Goal: Check status

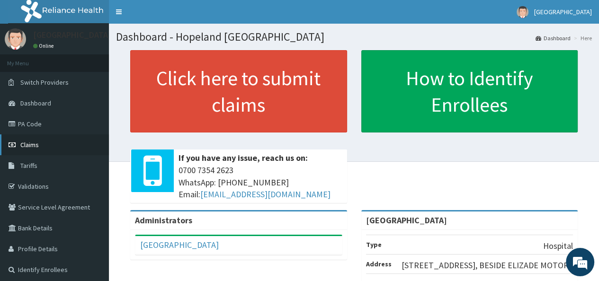
click at [27, 145] on span "Claims" at bounding box center [29, 145] width 18 height 9
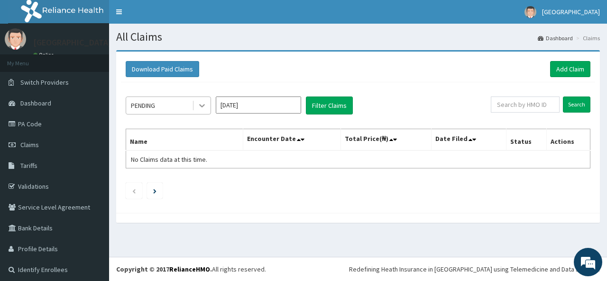
click at [200, 109] on icon at bounding box center [201, 105] width 9 height 9
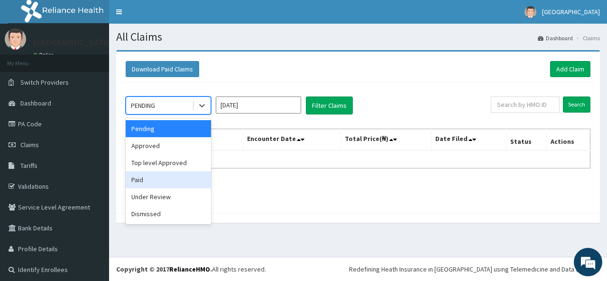
click at [174, 181] on div "Paid" at bounding box center [168, 180] width 85 height 17
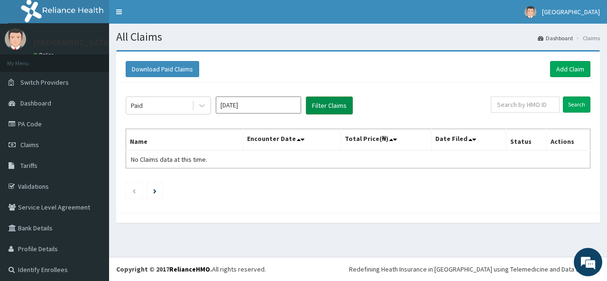
click at [320, 100] on button "Filter Claims" at bounding box center [329, 106] width 47 height 18
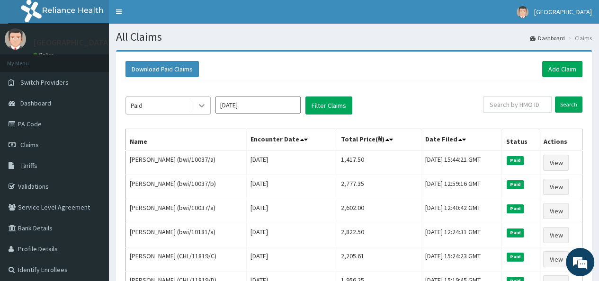
click at [200, 107] on icon at bounding box center [201, 105] width 9 height 9
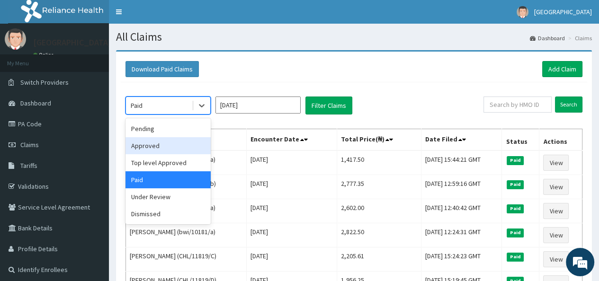
click at [178, 143] on div "Approved" at bounding box center [168, 145] width 85 height 17
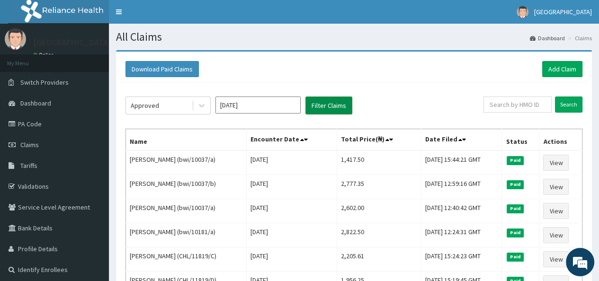
click at [318, 106] on button "Filter Claims" at bounding box center [329, 106] width 47 height 18
